Goal: Information Seeking & Learning: Learn about a topic

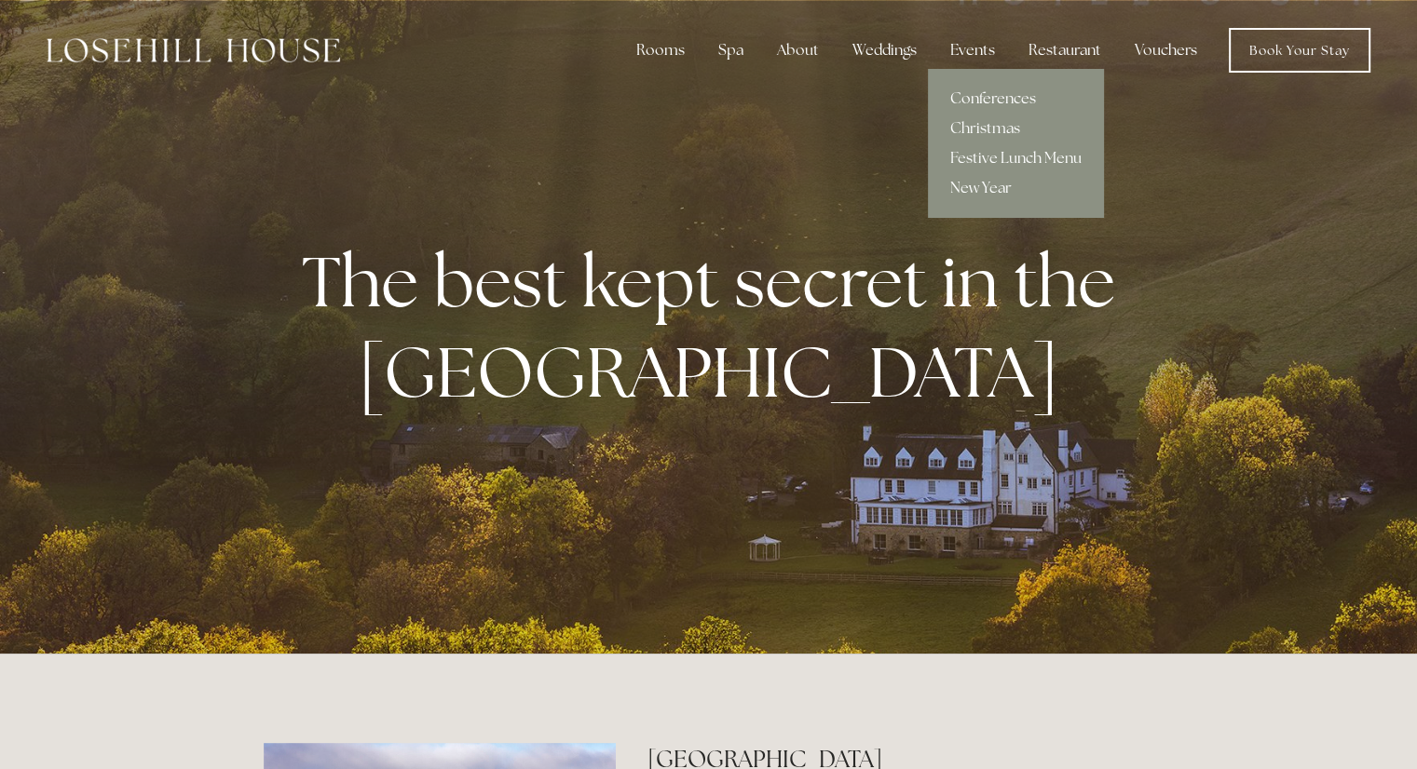
click at [984, 90] on link "Conferences" at bounding box center [1016, 99] width 176 height 30
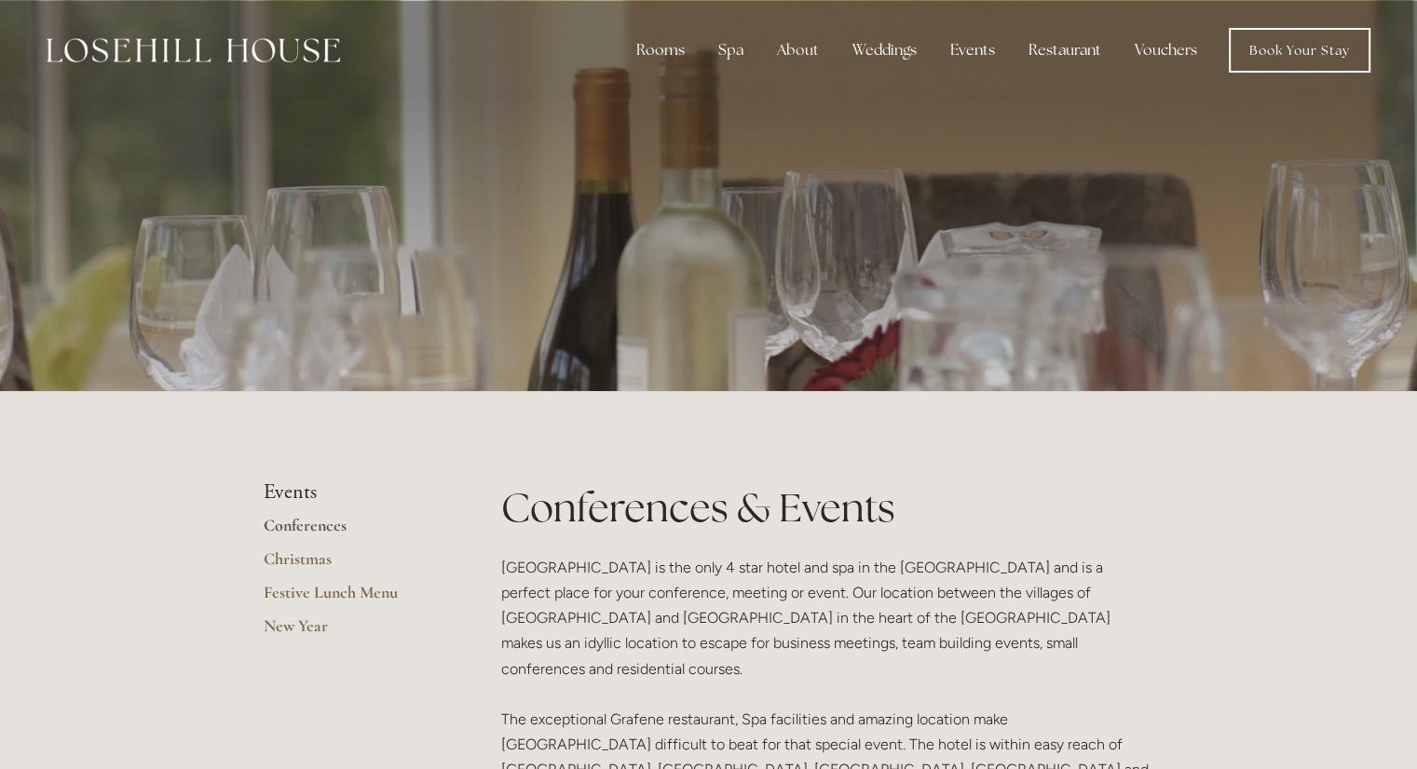
click at [291, 498] on li "Events" at bounding box center [353, 493] width 178 height 24
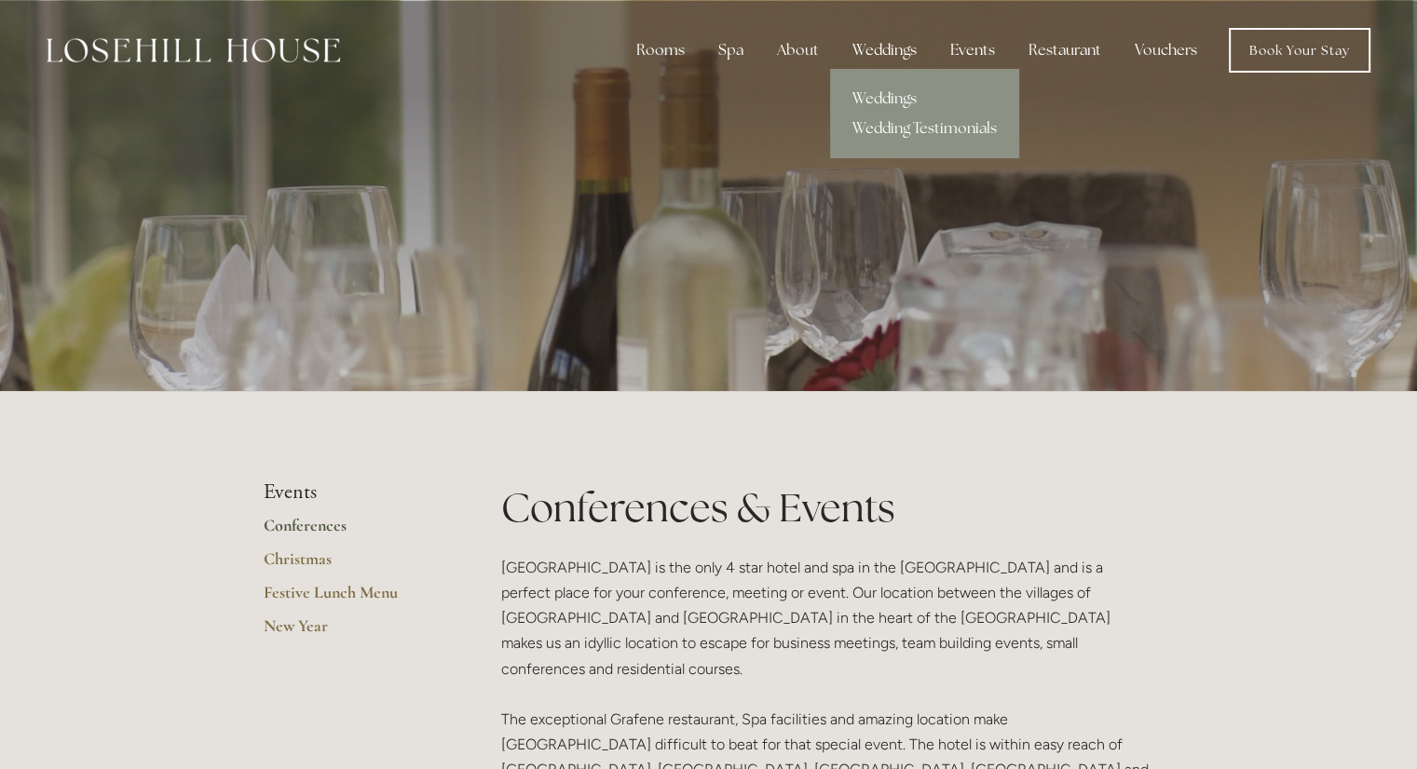
click at [878, 42] on div "Weddings" at bounding box center [884, 50] width 94 height 37
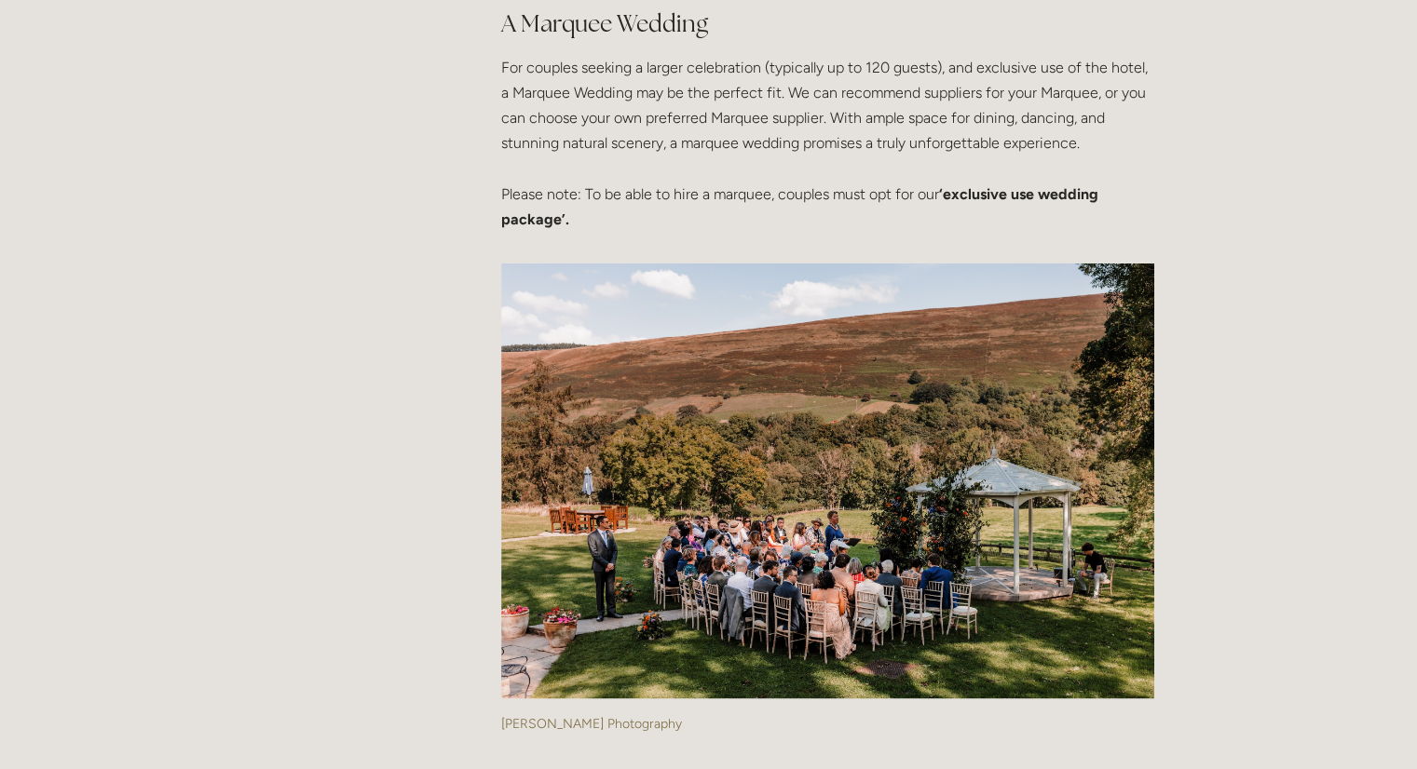
scroll to position [4378, 0]
